Goal: Information Seeking & Learning: Understand process/instructions

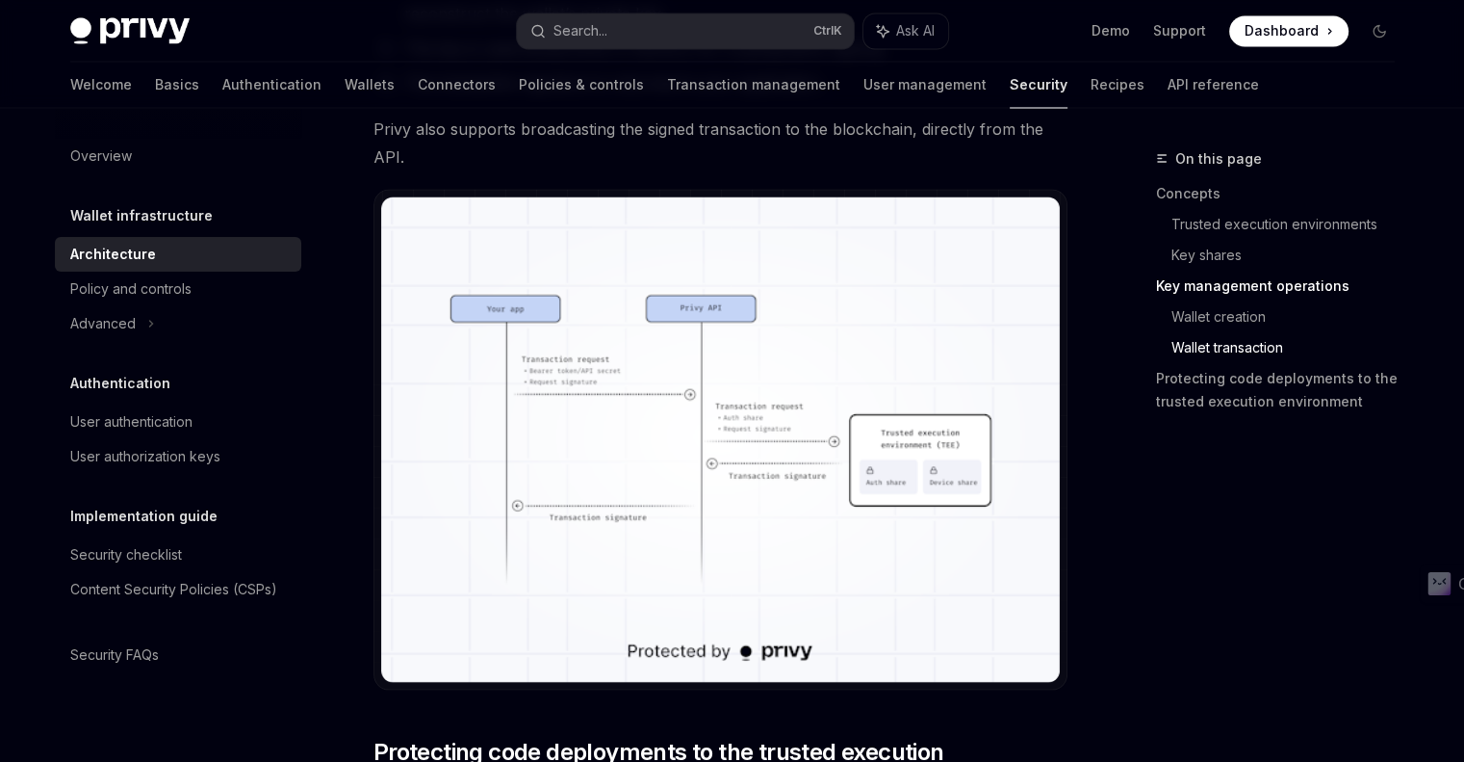
scroll to position [3509, 0]
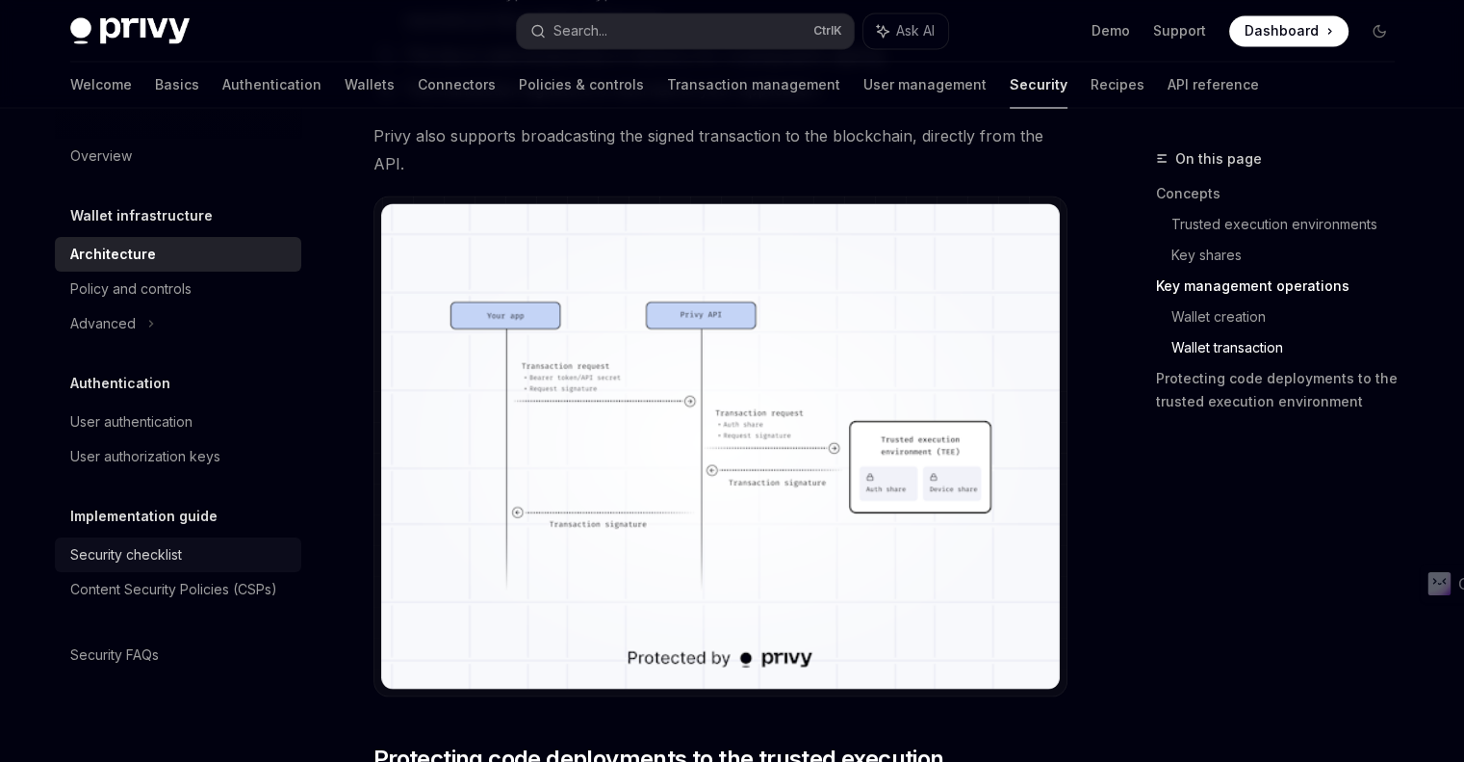
click at [185, 557] on div "Security checklist" at bounding box center [180, 554] width 220 height 23
type textarea "*"
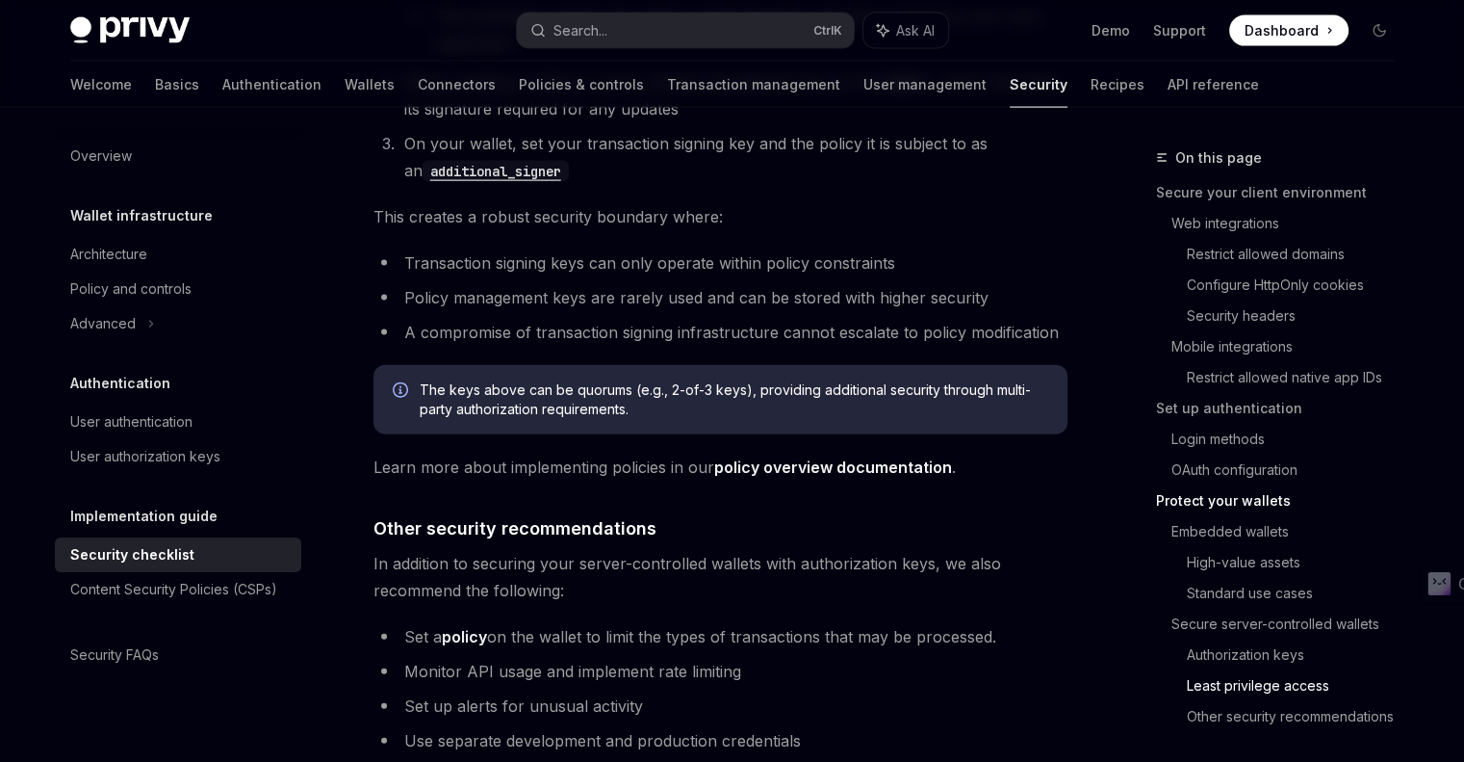
scroll to position [4464, 0]
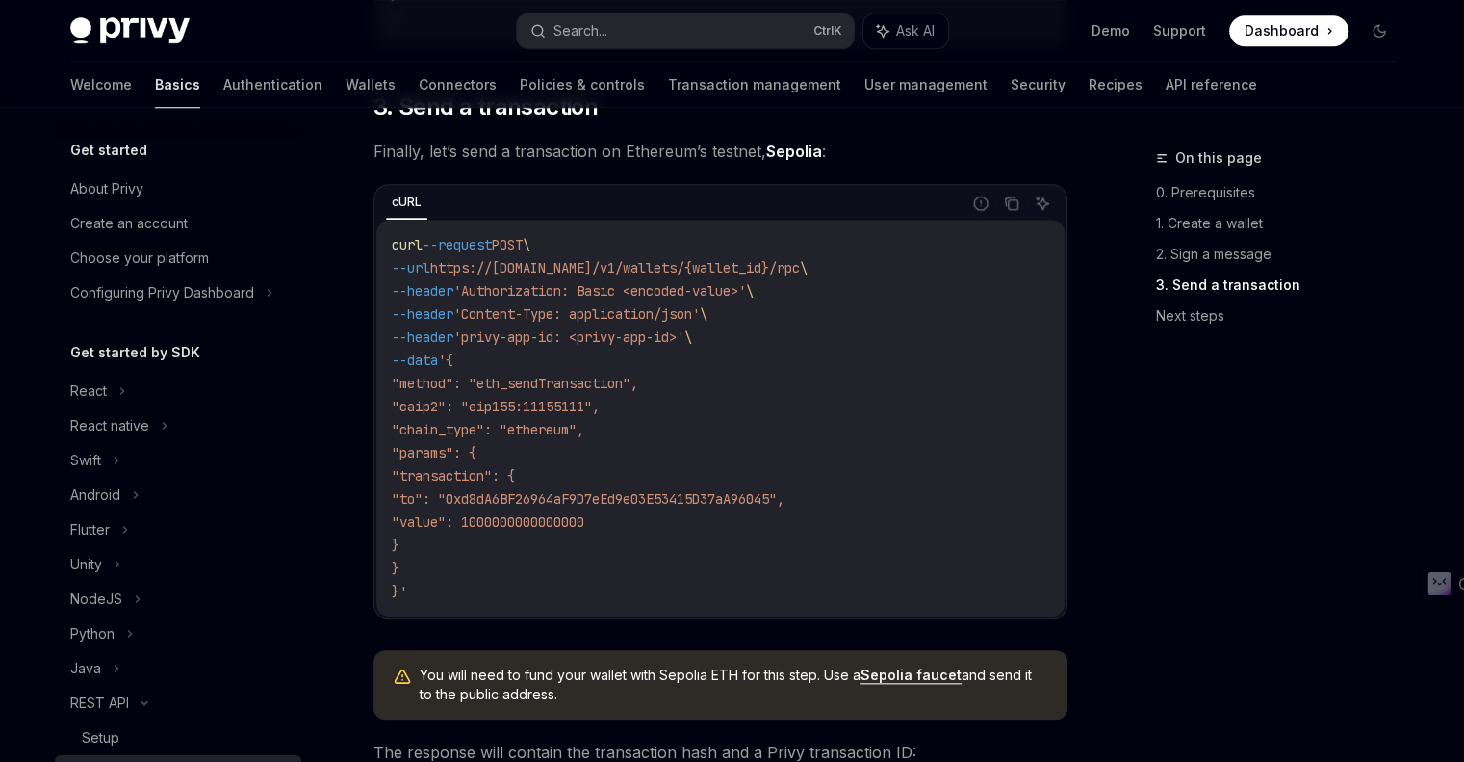
scroll to position [331, 0]
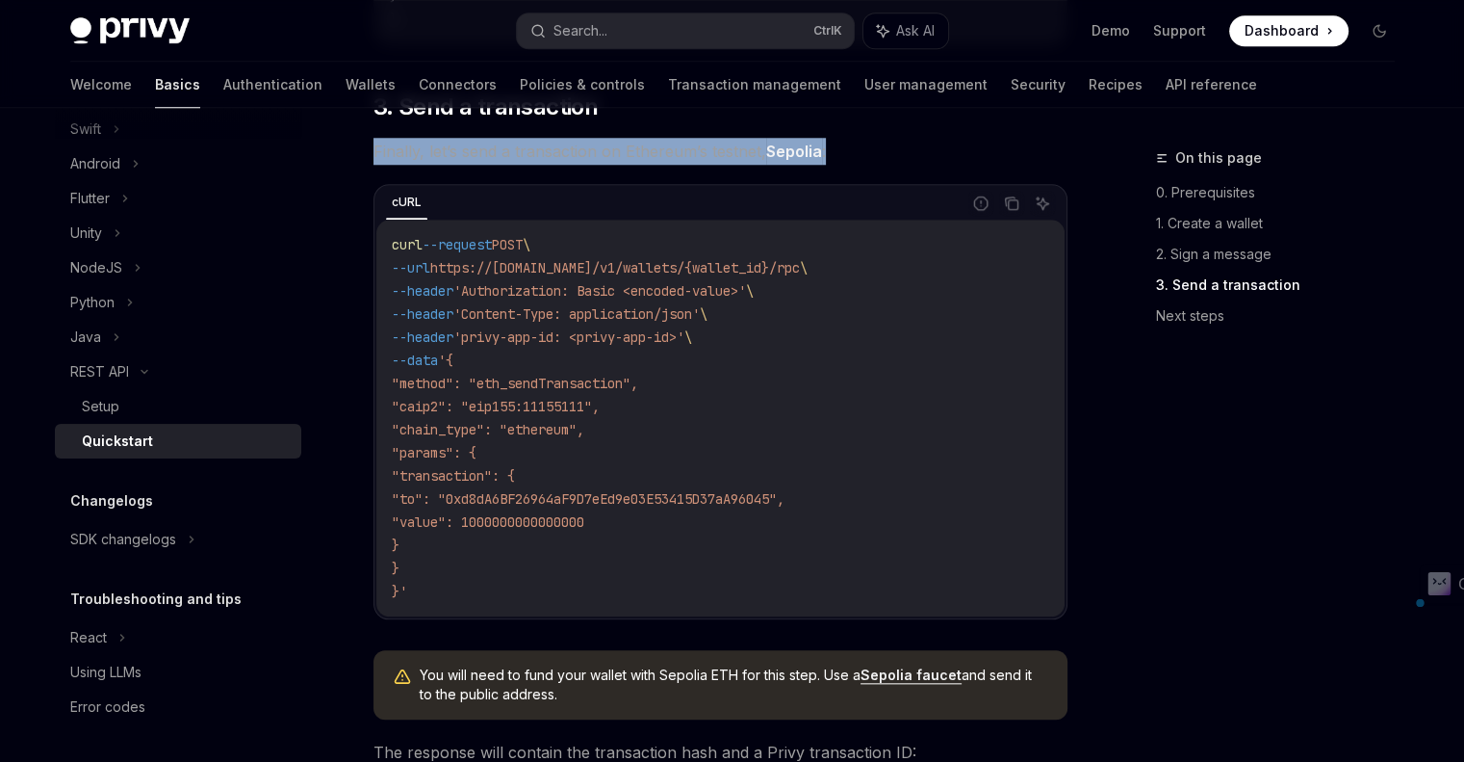
drag, startPoint x: 375, startPoint y: 153, endPoint x: 861, endPoint y: 156, distance: 486.2
click at [861, 156] on span "Finally, let’s send a transaction on Ethereum’s testnet, Sepolia :" at bounding box center [721, 151] width 694 height 27
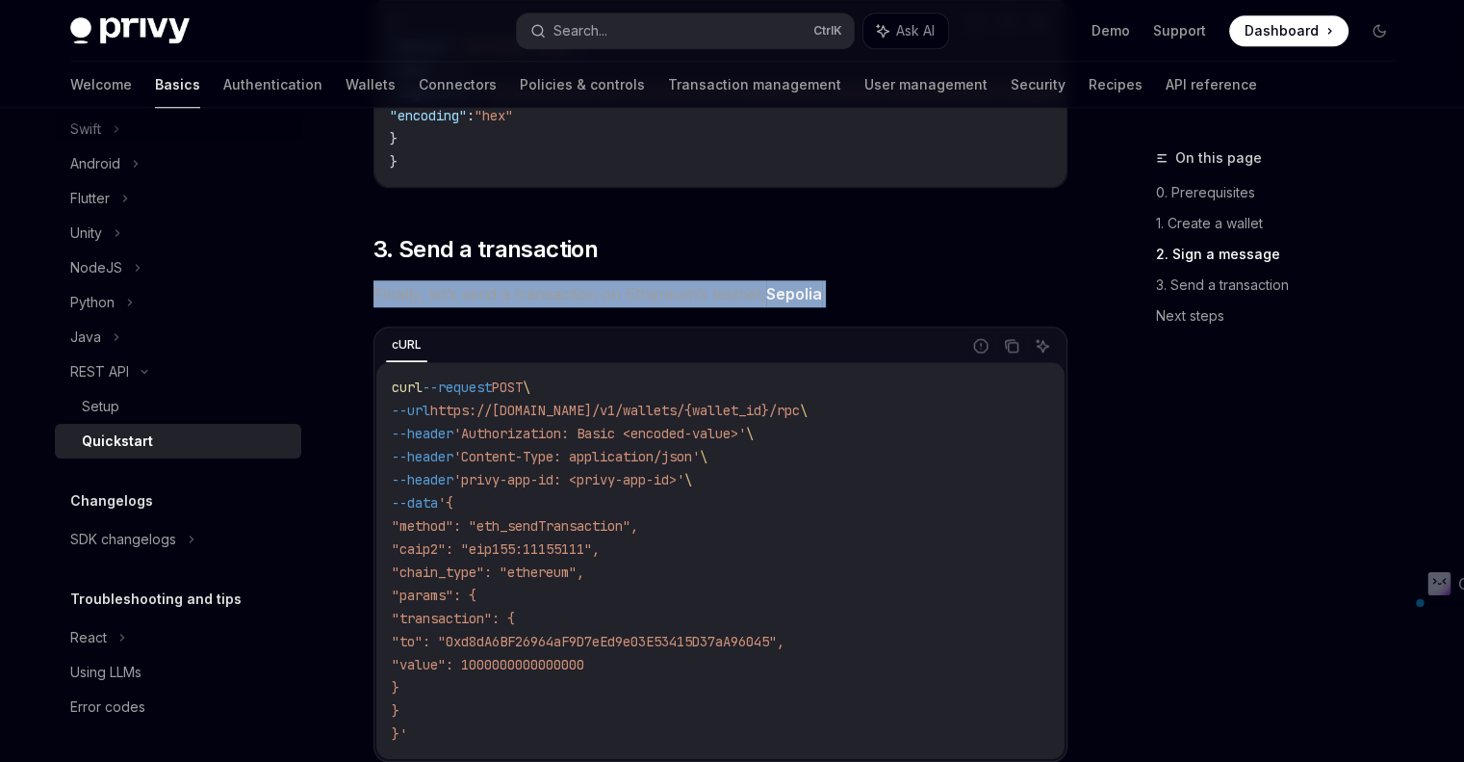
scroll to position [1732, 0]
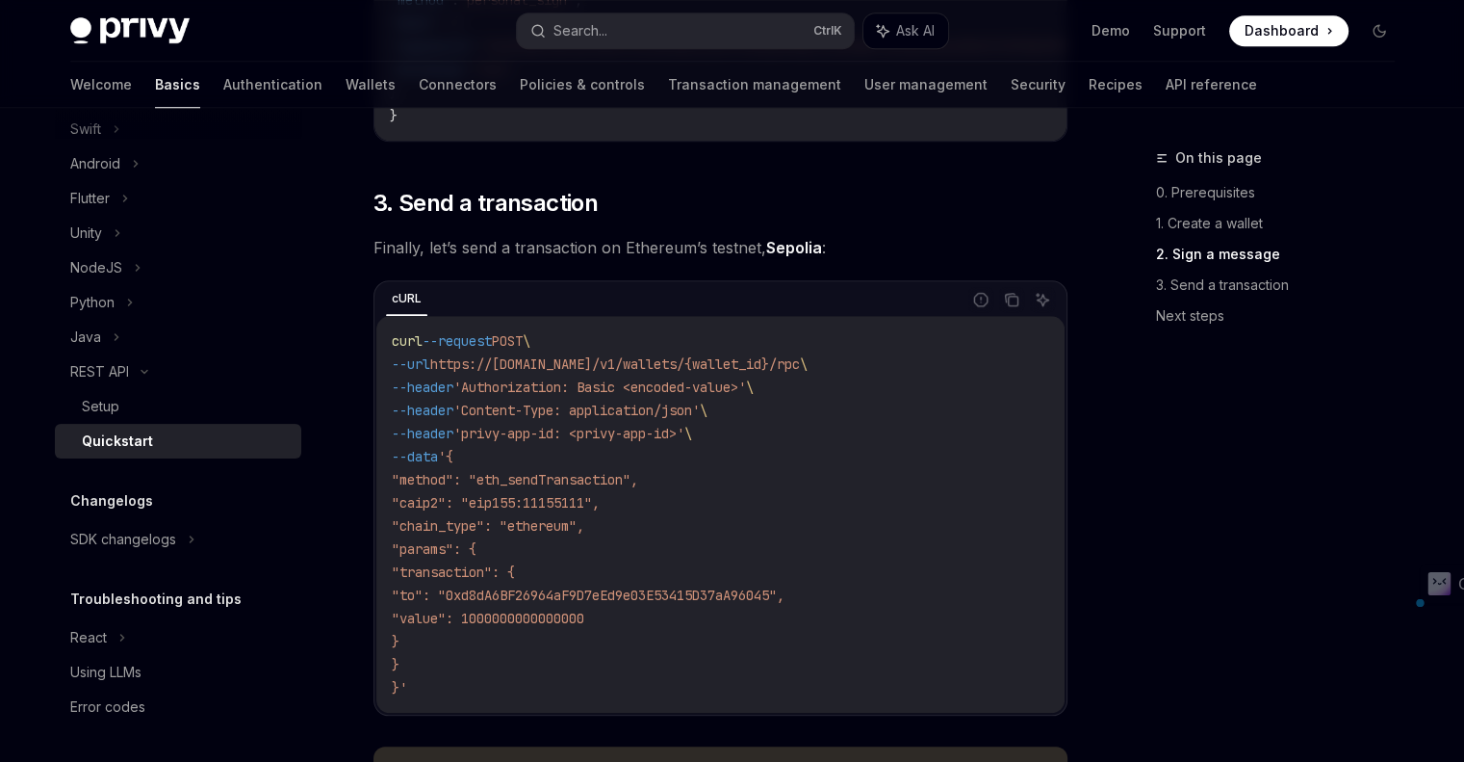
click at [574, 507] on span ""caip2": "eip155:11155111"," at bounding box center [496, 502] width 208 height 17
copy span "11155111"
click at [531, 621] on span ""value": 1000000000000000" at bounding box center [488, 617] width 193 height 17
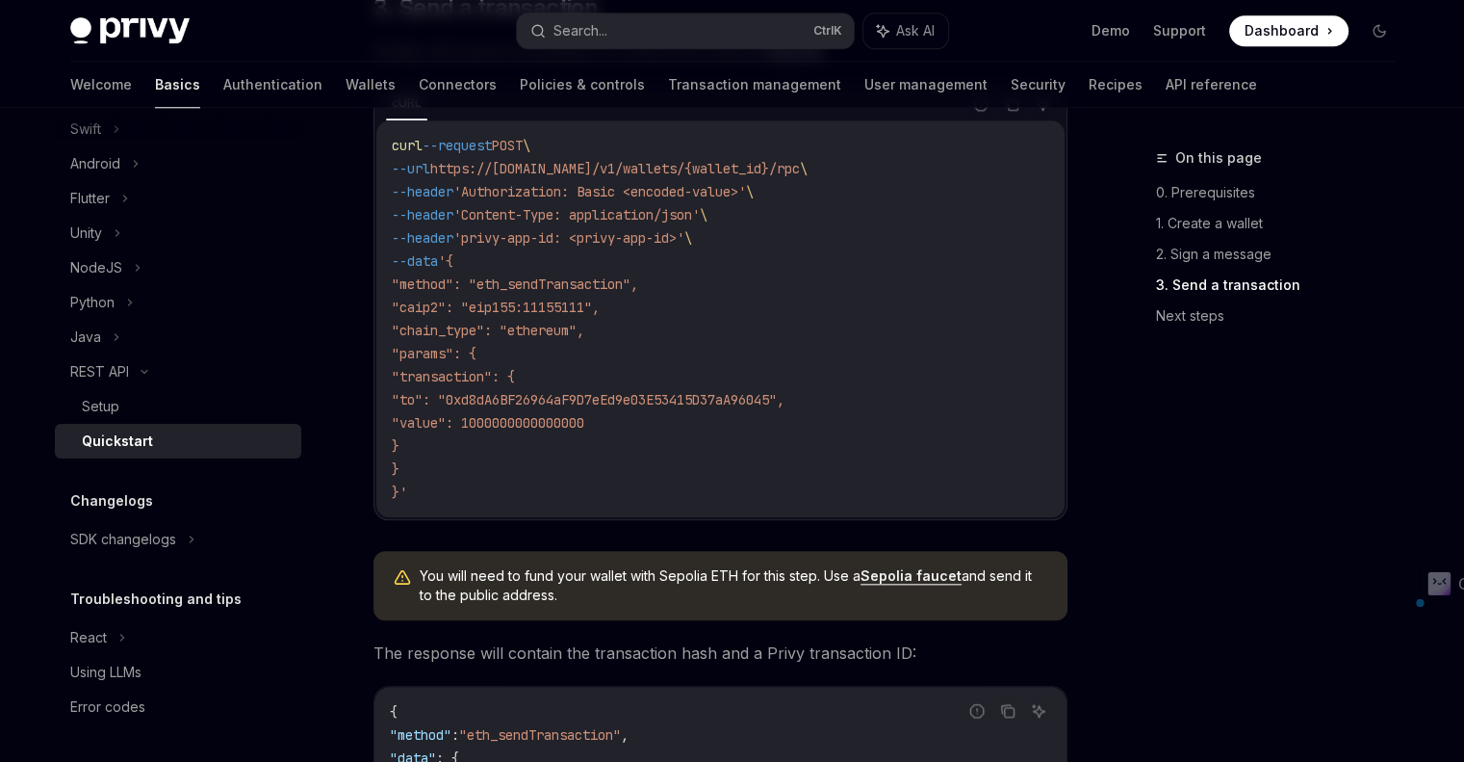
scroll to position [1925, 0]
click at [468, 434] on span ""value": 1000000000000000" at bounding box center [488, 425] width 193 height 17
copy span "value"
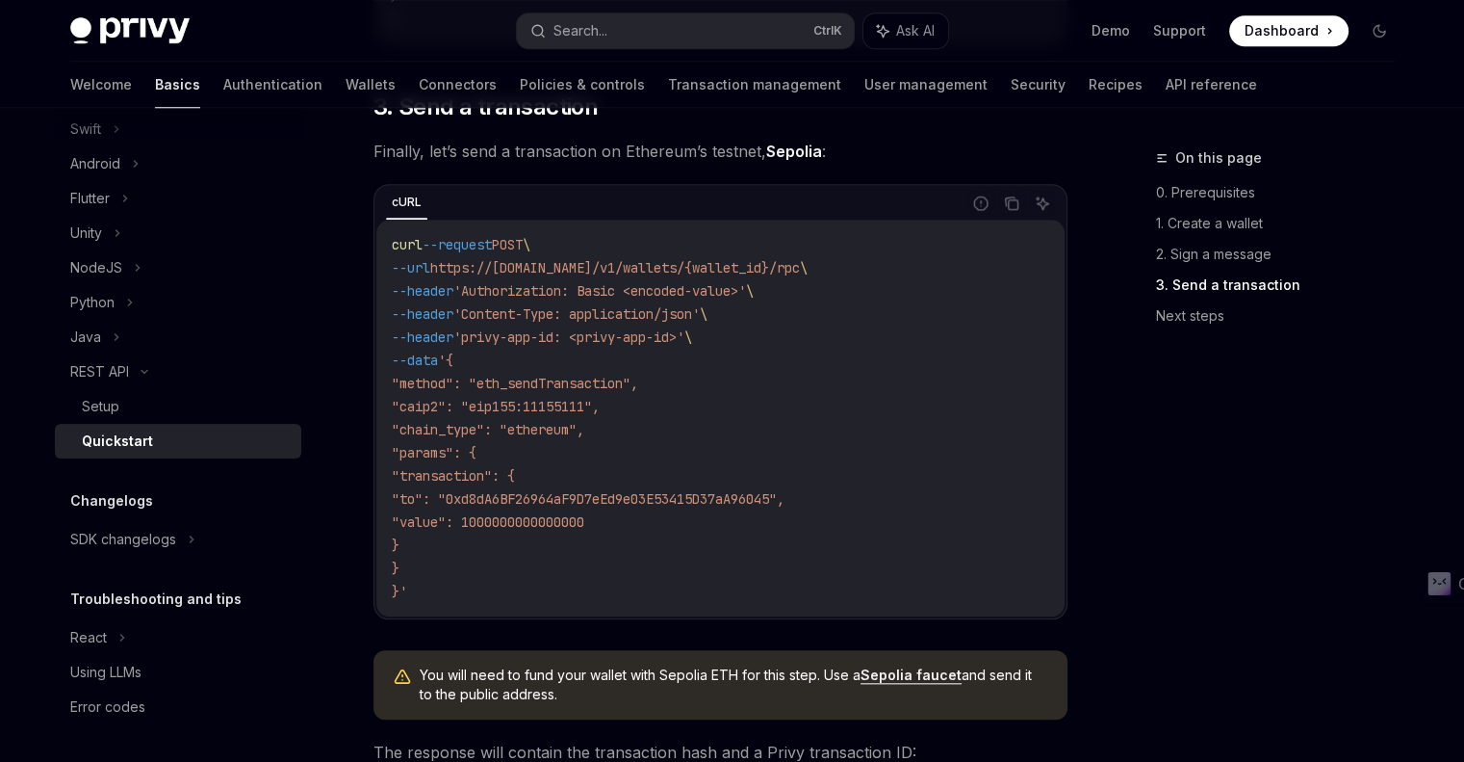
click at [800, 275] on span "https://[DOMAIN_NAME]/v1/wallets/{wallet_id}/rpc" at bounding box center [615, 267] width 370 height 17
copy span "rpc"
